Goal: Task Accomplishment & Management: Manage account settings

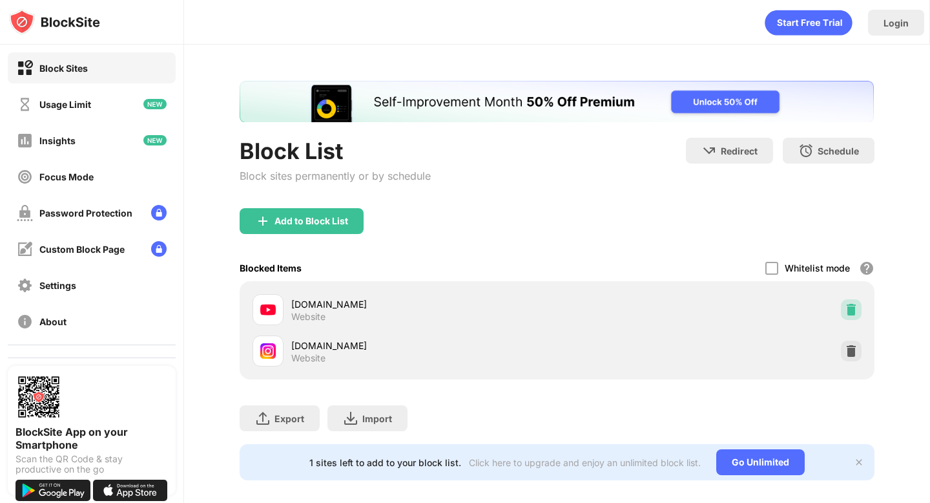
click at [850, 313] on div at bounding box center [851, 309] width 21 height 21
